Goal: Obtain resource: Download file/media

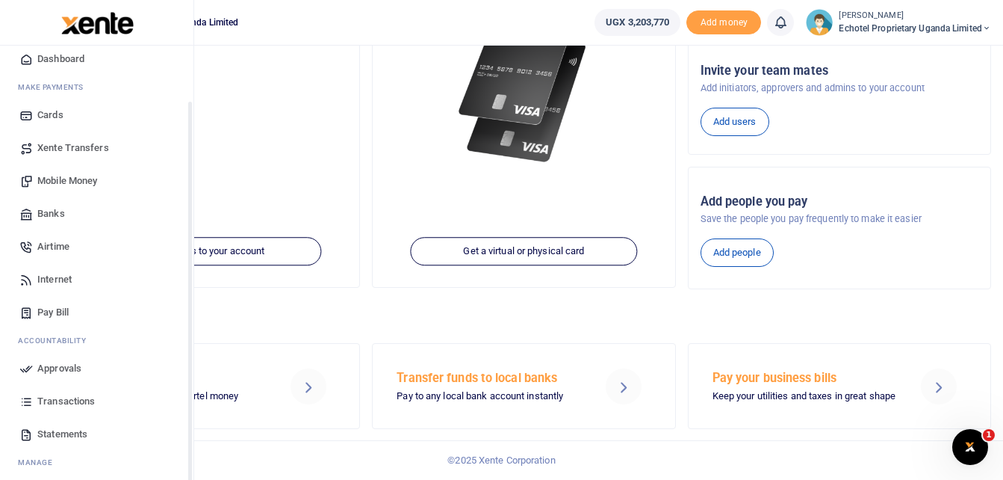
scroll to position [86, 0]
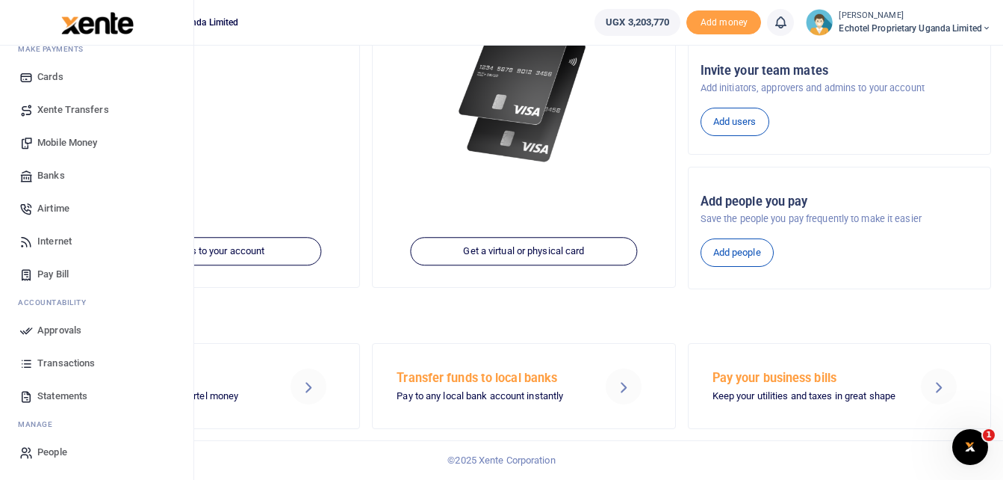
click at [22, 393] on icon at bounding box center [25, 395] width 13 height 13
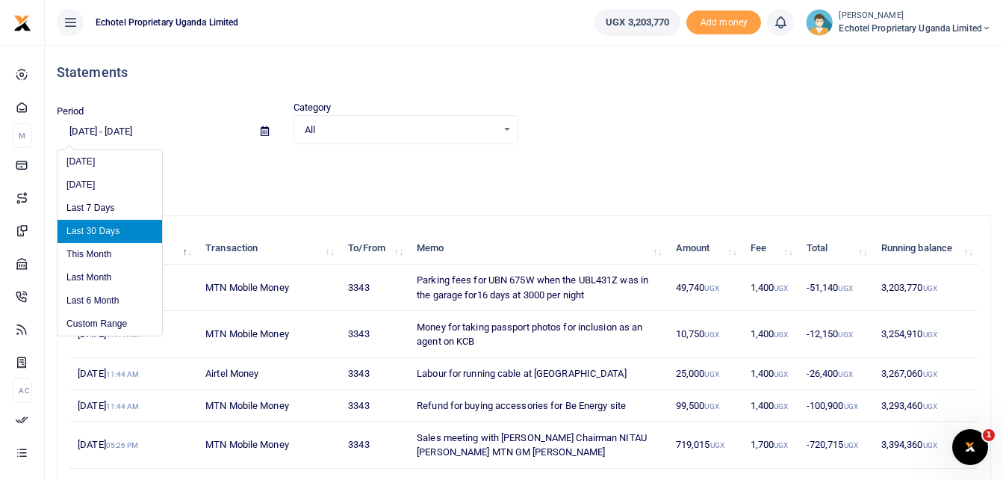
click at [161, 123] on input "[DATE] - [DATE]" at bounding box center [153, 131] width 192 height 25
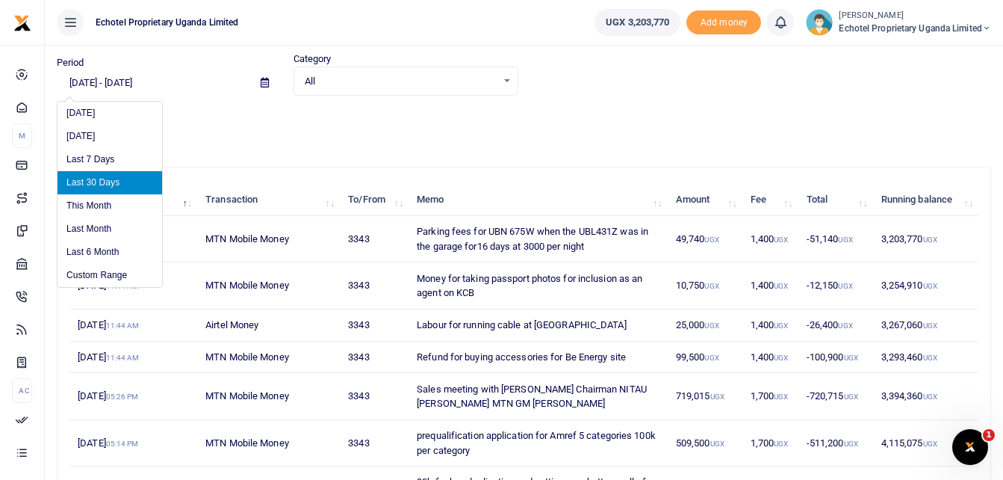
scroll to position [75, 0]
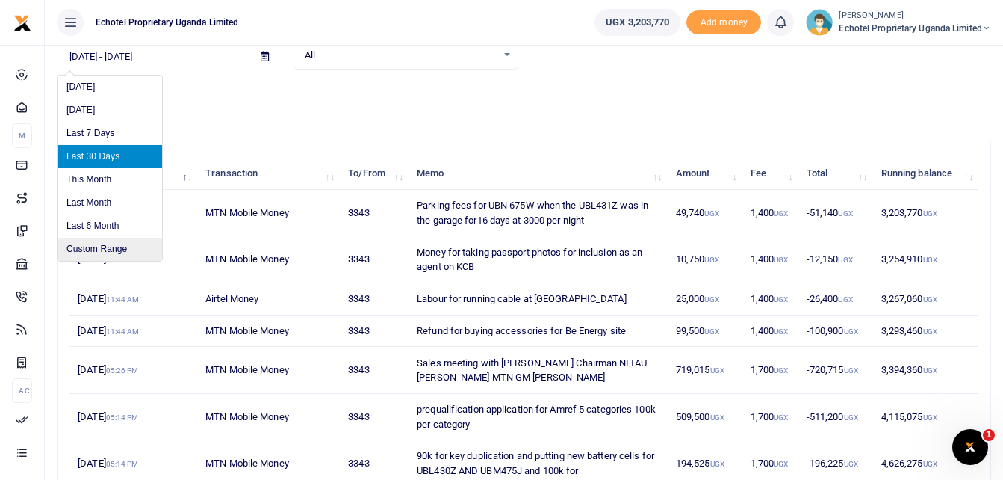
click at [101, 250] on li "Custom Range" at bounding box center [110, 249] width 105 height 23
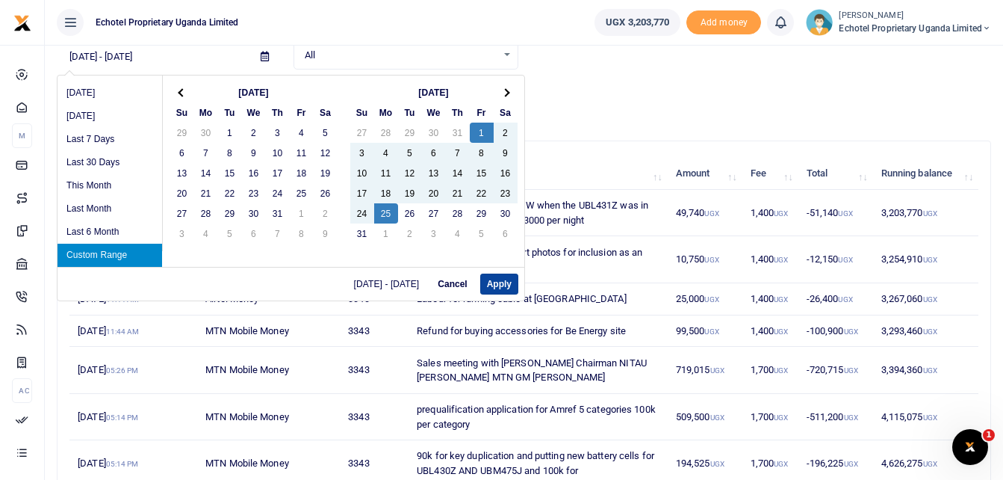
click at [499, 285] on button "Apply" at bounding box center [499, 283] width 38 height 21
type input "08/01/2025 - 08/25/2025"
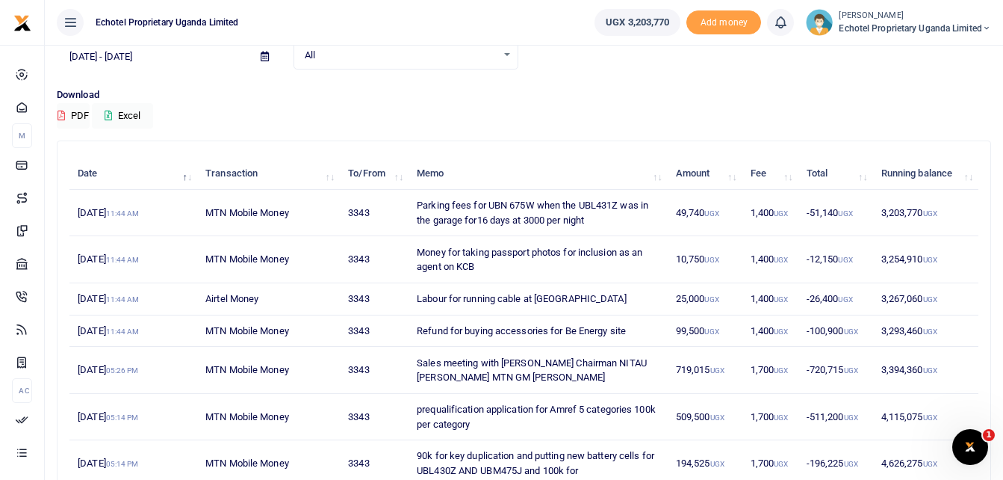
scroll to position [0, 0]
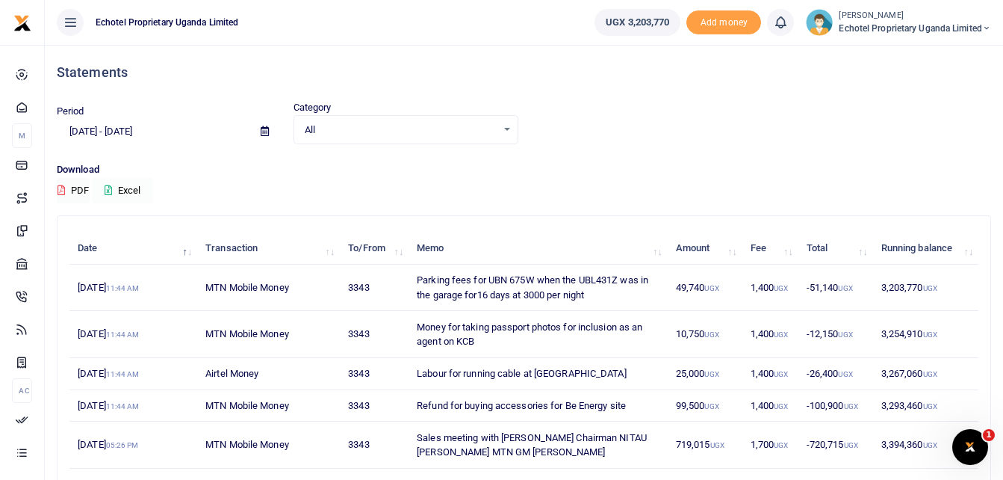
click at [134, 191] on button "Excel" at bounding box center [122, 190] width 61 height 25
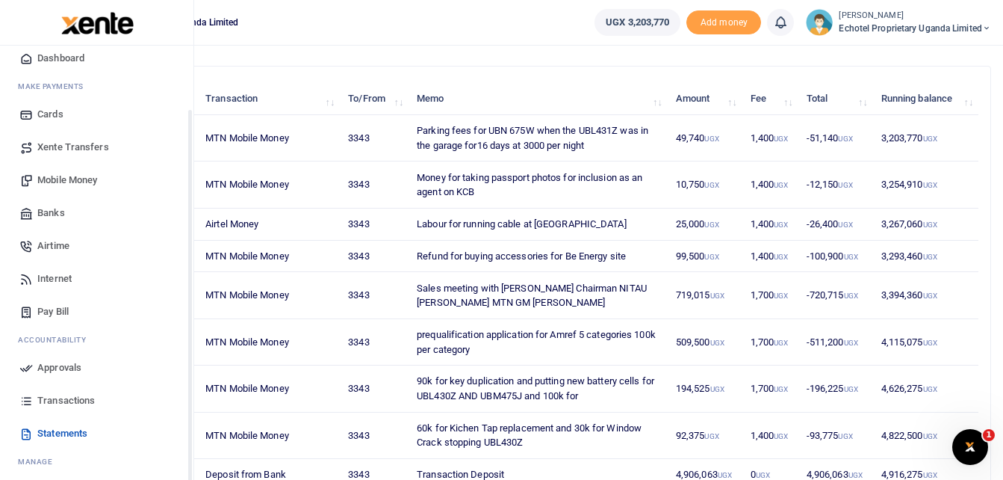
scroll to position [75, 0]
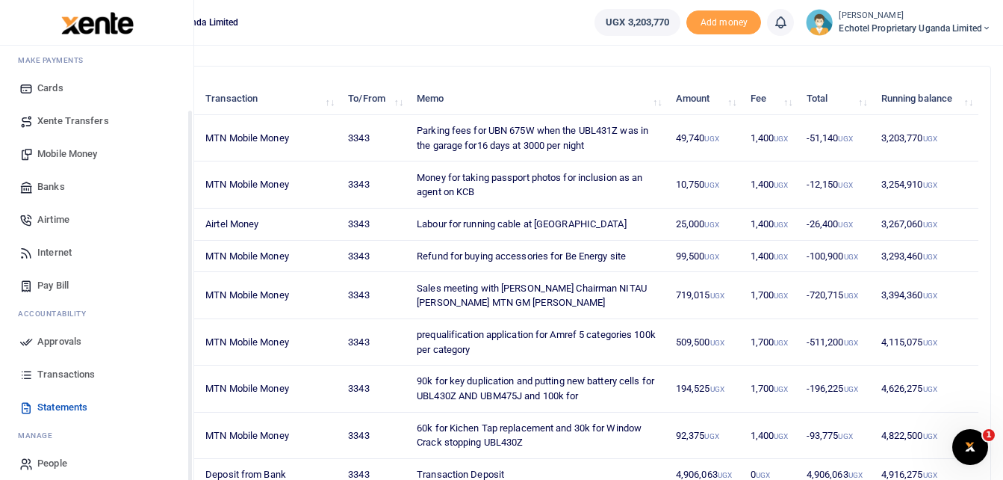
click at [65, 376] on span "Transactions" at bounding box center [66, 374] width 58 height 15
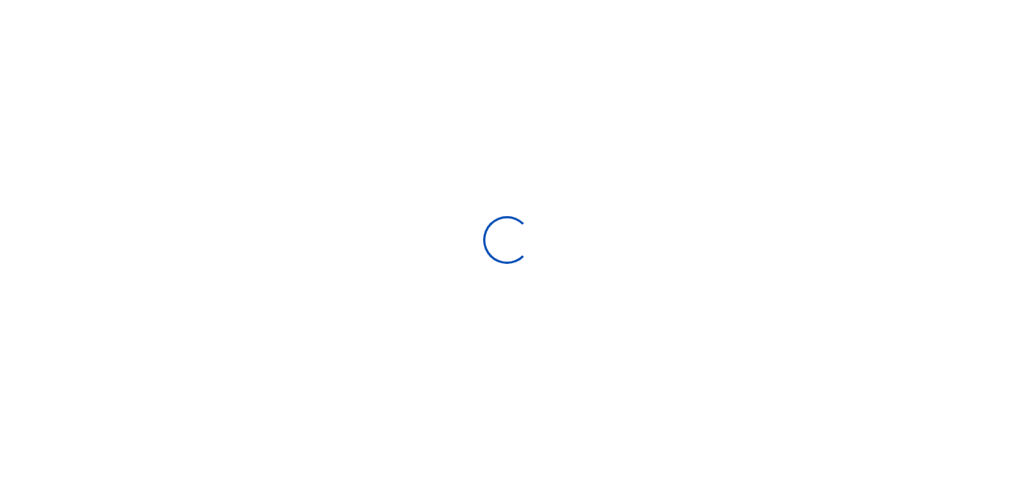
select select
type input "07/27/2025 - 08/25/2025"
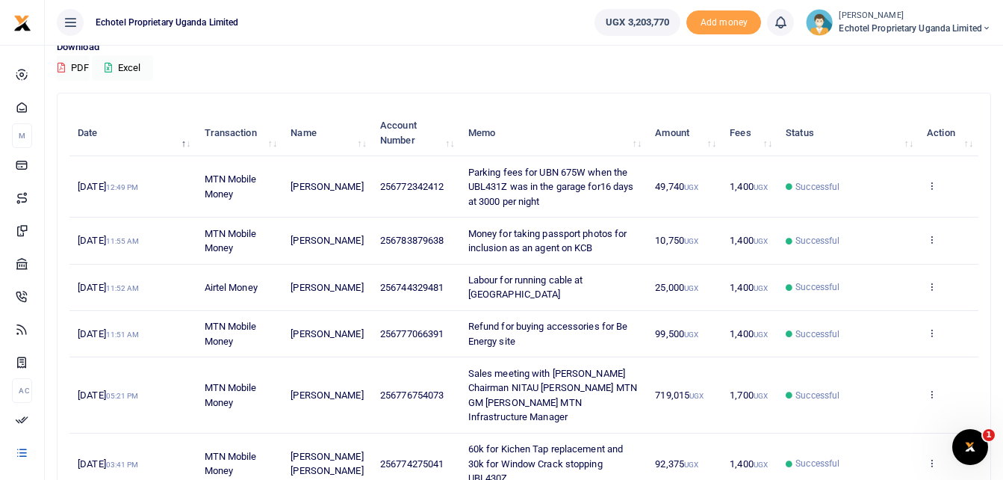
scroll to position [149, 0]
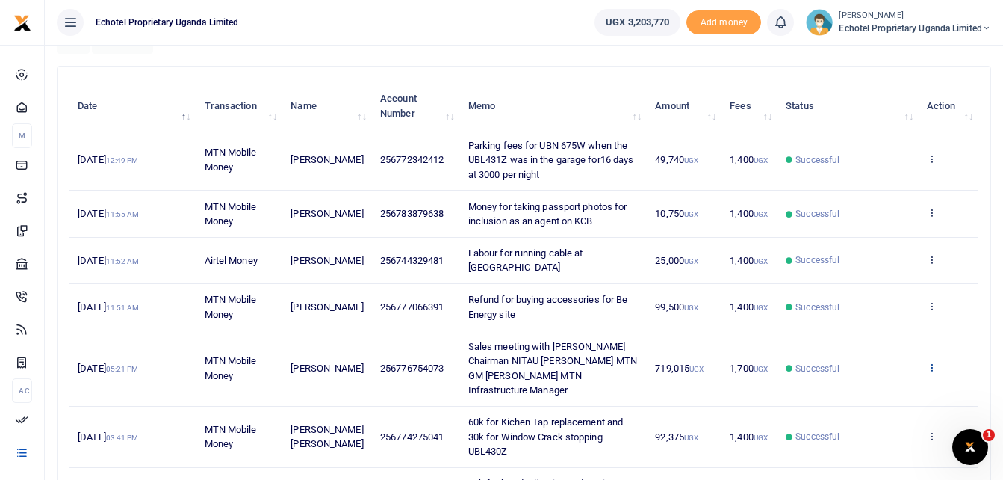
click at [935, 365] on icon at bounding box center [932, 367] width 10 height 10
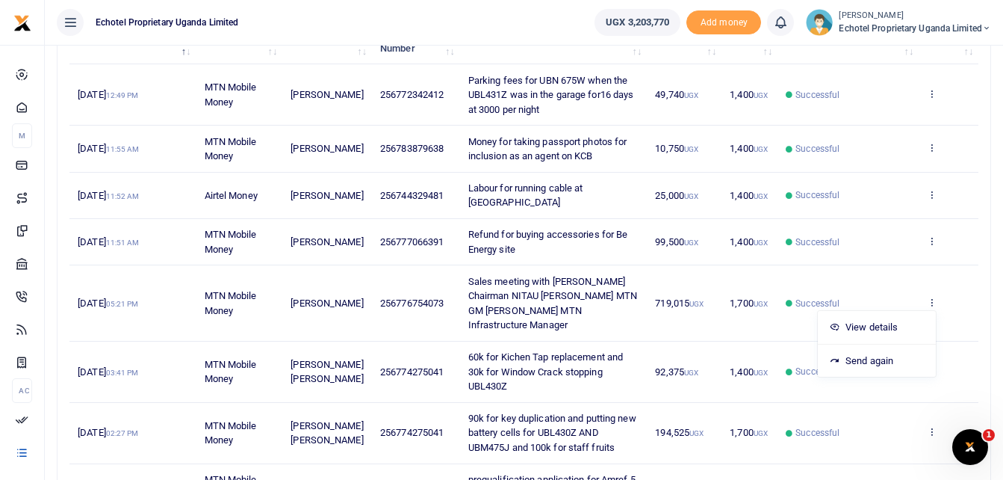
scroll to position [299, 0]
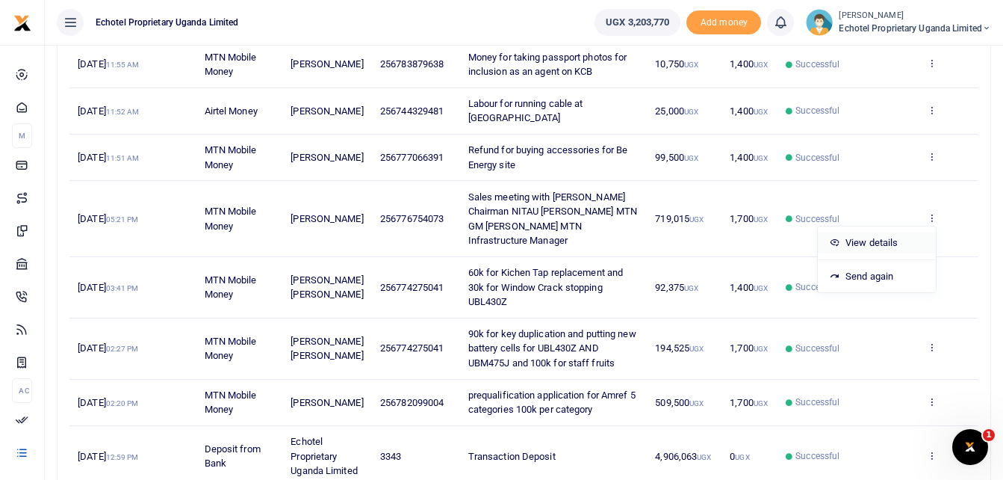
click at [878, 243] on link "View details" at bounding box center [877, 242] width 118 height 21
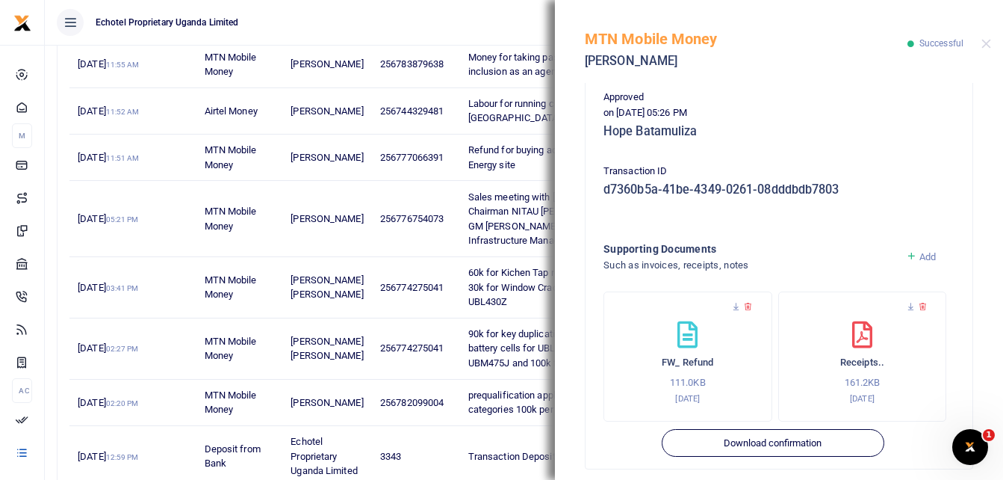
scroll to position [466, 0]
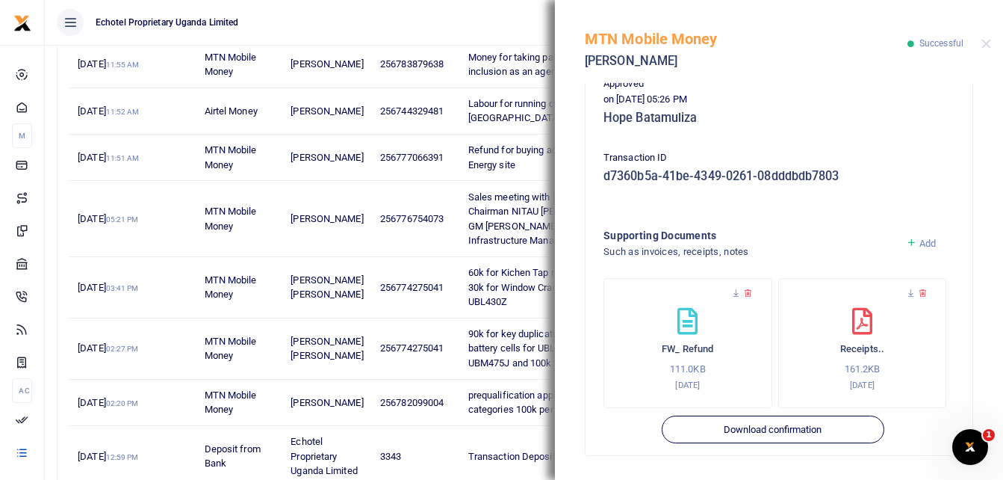
click at [862, 350] on h6 "Receipts.." at bounding box center [862, 349] width 137 height 12
click at [861, 313] on icon at bounding box center [862, 321] width 20 height 27
click at [906, 293] on icon at bounding box center [911, 293] width 10 height 10
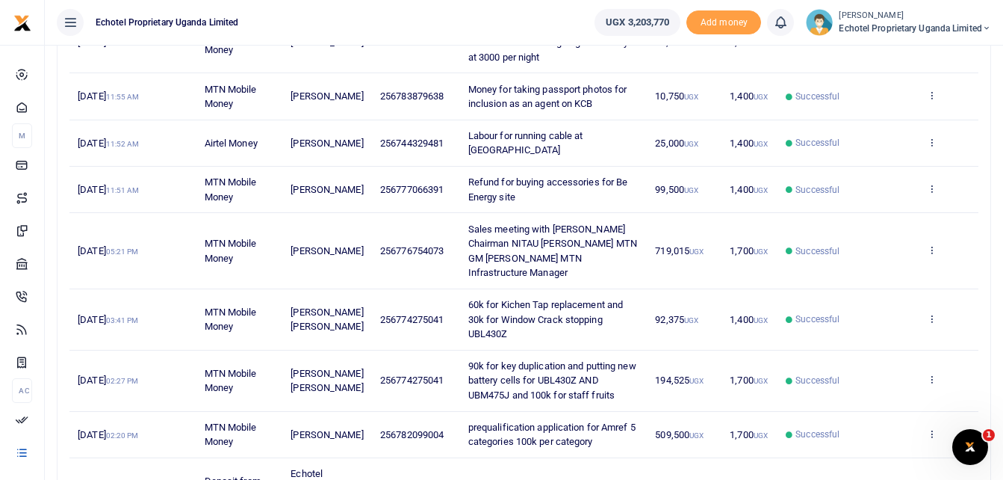
scroll to position [299, 0]
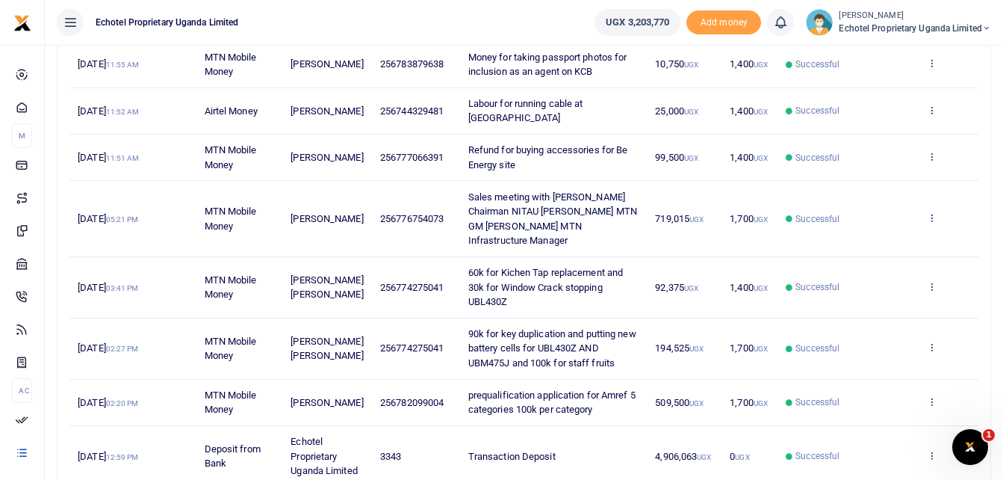
click at [929, 214] on icon at bounding box center [932, 217] width 10 height 10
click at [869, 242] on link "View details" at bounding box center [877, 242] width 118 height 21
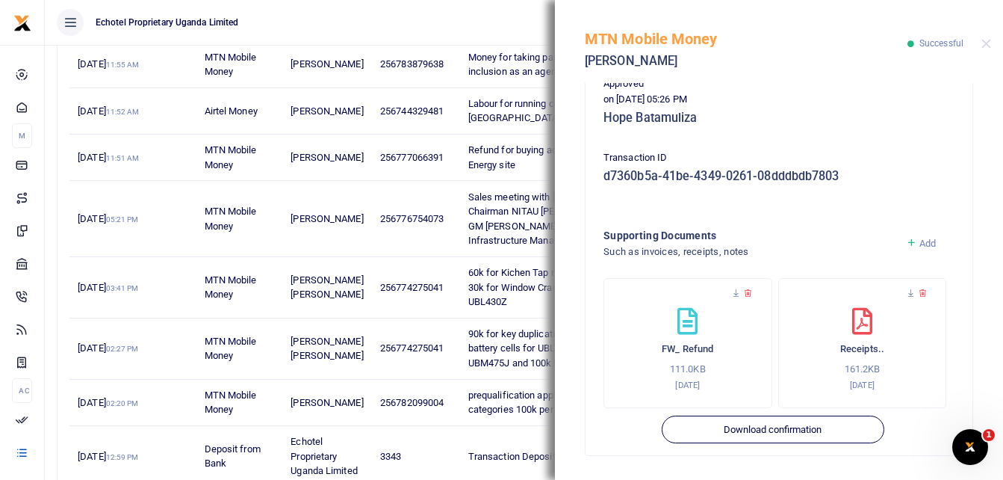
scroll to position [448, 0]
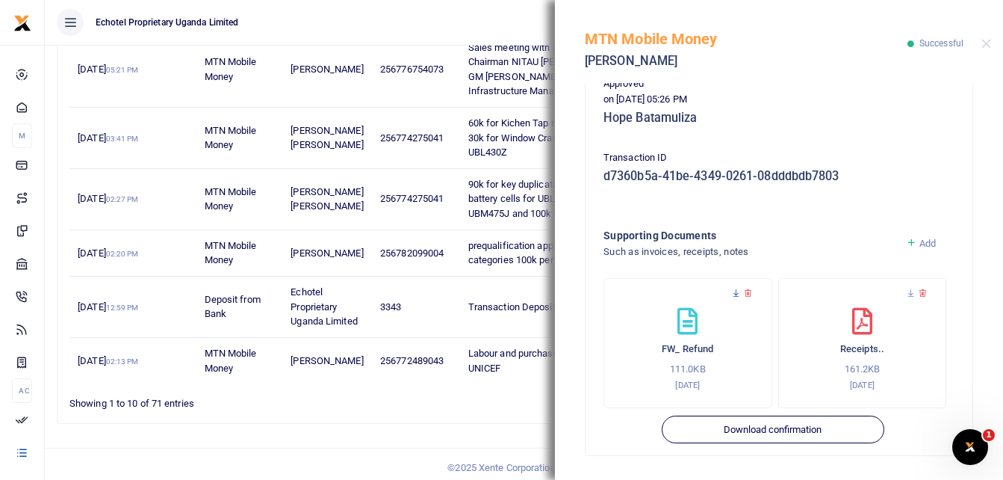
click at [737, 292] on icon at bounding box center [736, 293] width 10 height 10
